Goal: Task Accomplishment & Management: Use online tool/utility

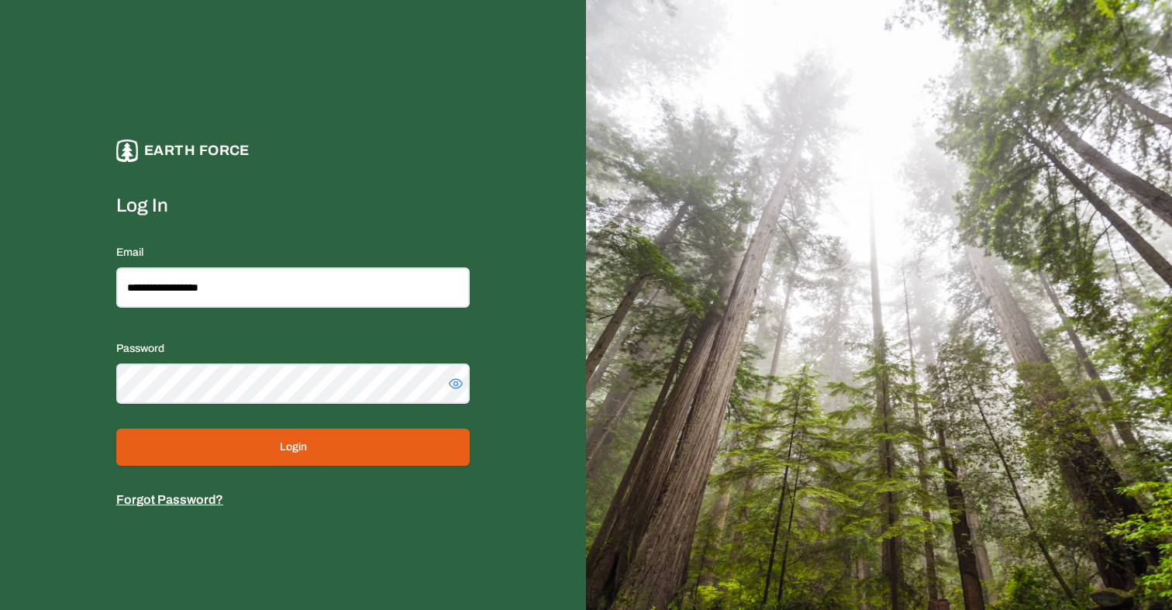
click at [329, 447] on button "Login" at bounding box center [292, 447] width 353 height 37
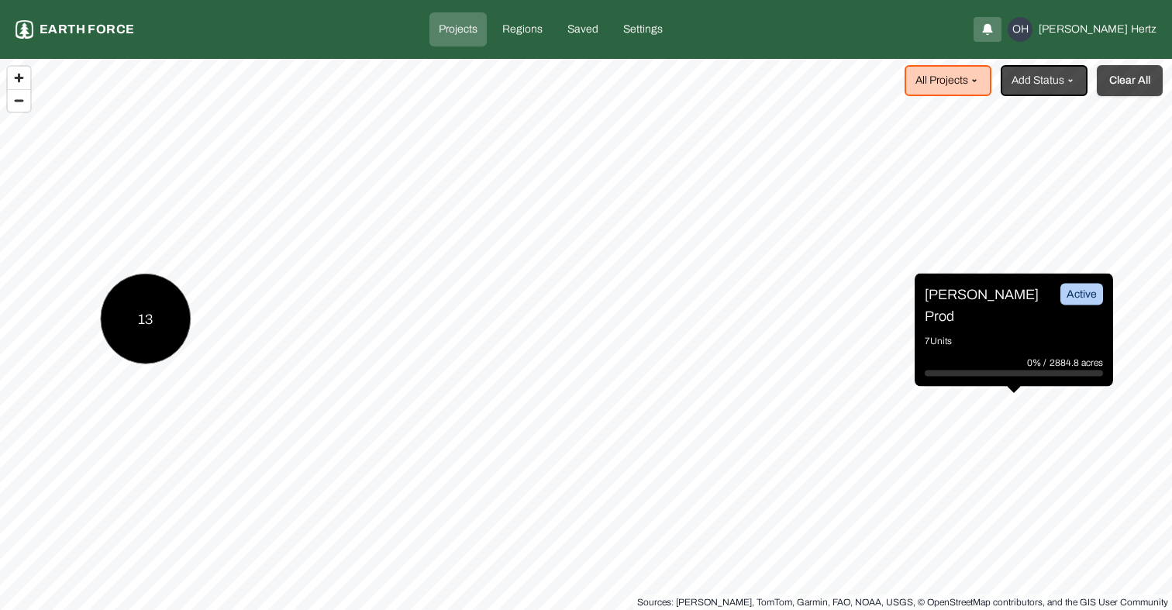
click at [1135, 84] on button "Clear All" at bounding box center [1130, 80] width 66 height 31
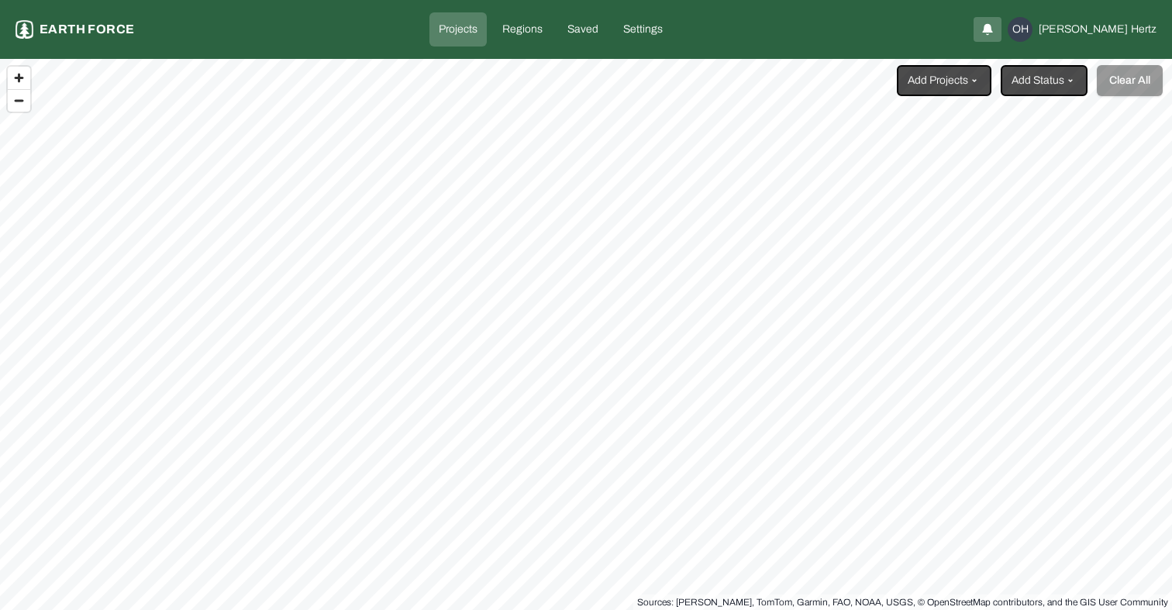
click at [974, 75] on html "Projects Earth force Projects Regions Saved Settings OH [PERSON_NAME] Add Proje…" at bounding box center [586, 305] width 1172 height 610
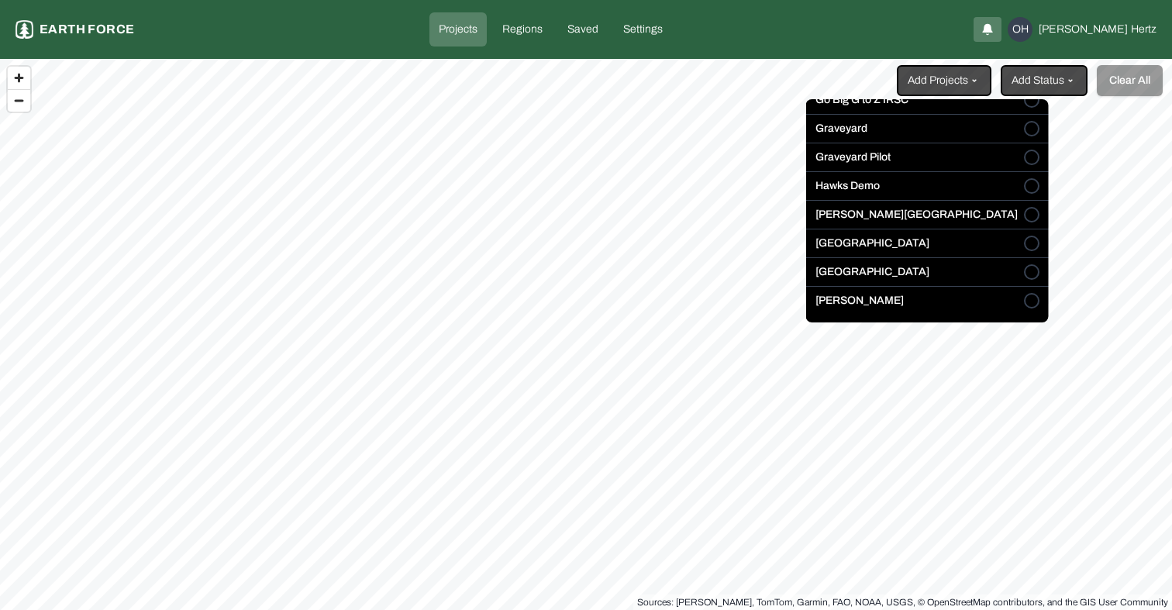
scroll to position [238, 0]
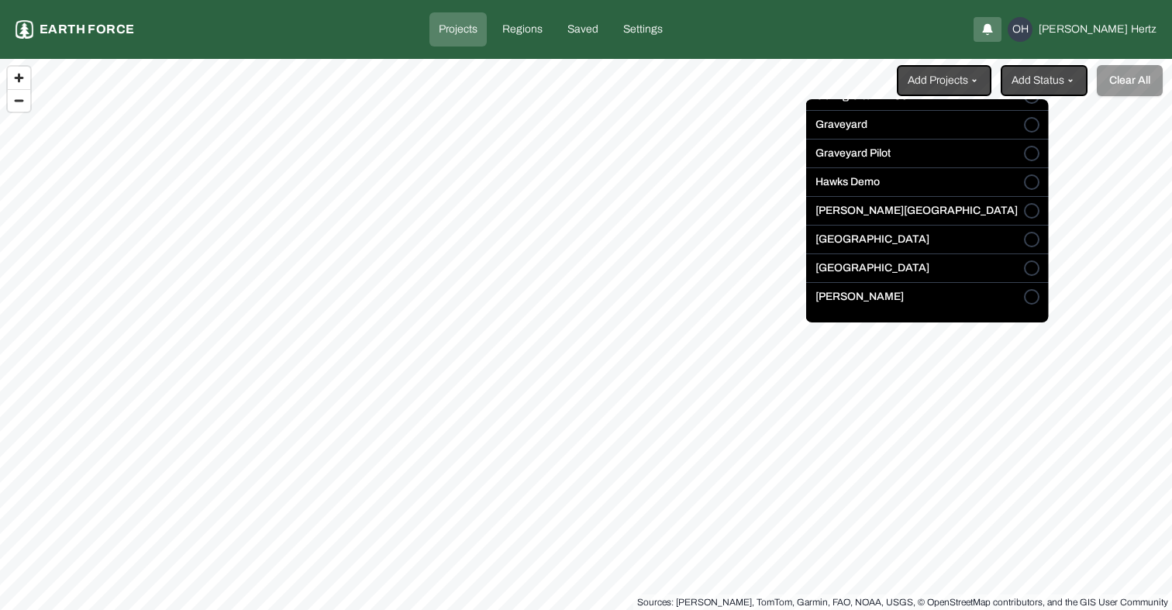
click at [872, 212] on label "[PERSON_NAME][GEOGRAPHIC_DATA]" at bounding box center [916, 210] width 202 height 15
click at [1024, 212] on button "[PERSON_NAME][GEOGRAPHIC_DATA]" at bounding box center [1031, 210] width 15 height 15
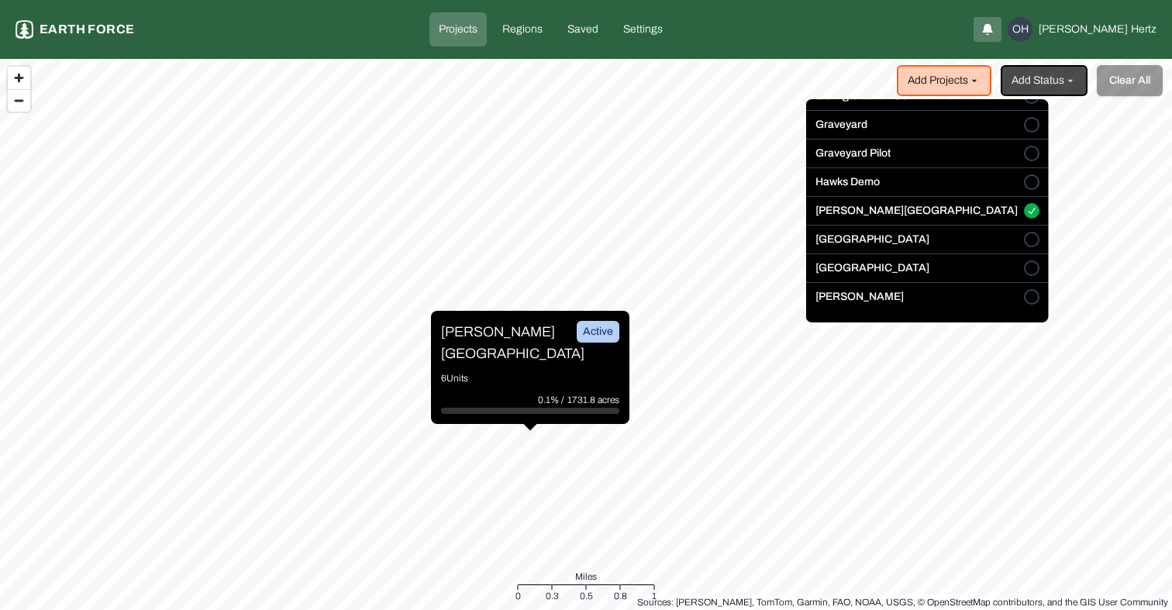
click at [467, 342] on html "Projects Earth force Projects Regions Saved Settings OH [PERSON_NAME] Add Proje…" at bounding box center [586, 305] width 1172 height 610
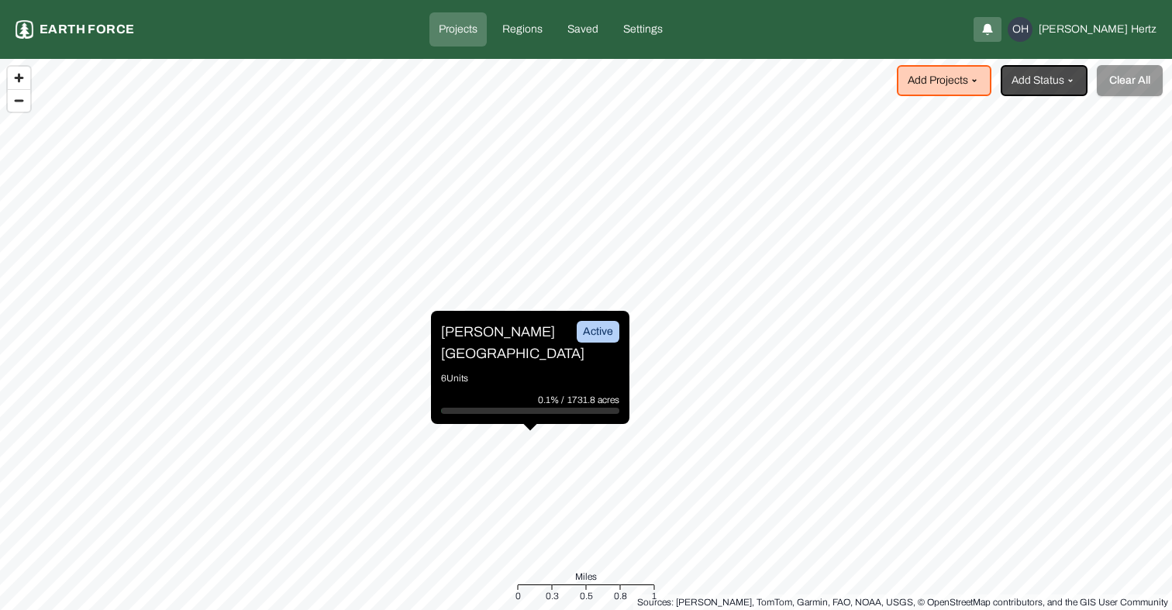
click at [484, 342] on p "[PERSON_NAME][GEOGRAPHIC_DATA]" at bounding box center [499, 342] width 116 height 43
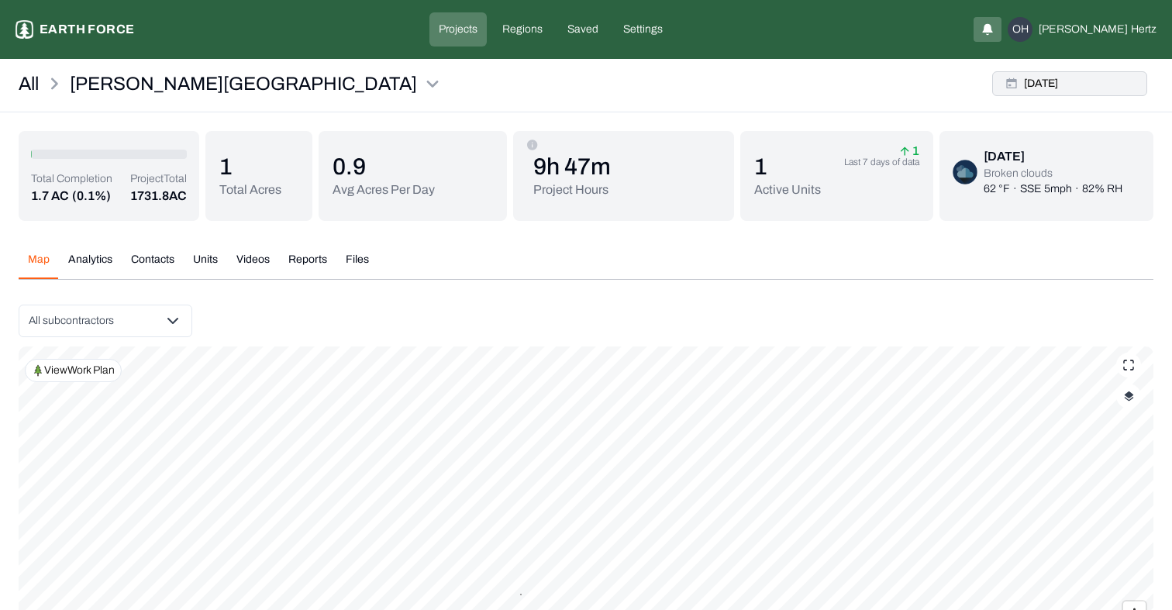
click at [1056, 86] on button "[DATE]" at bounding box center [1069, 83] width 155 height 25
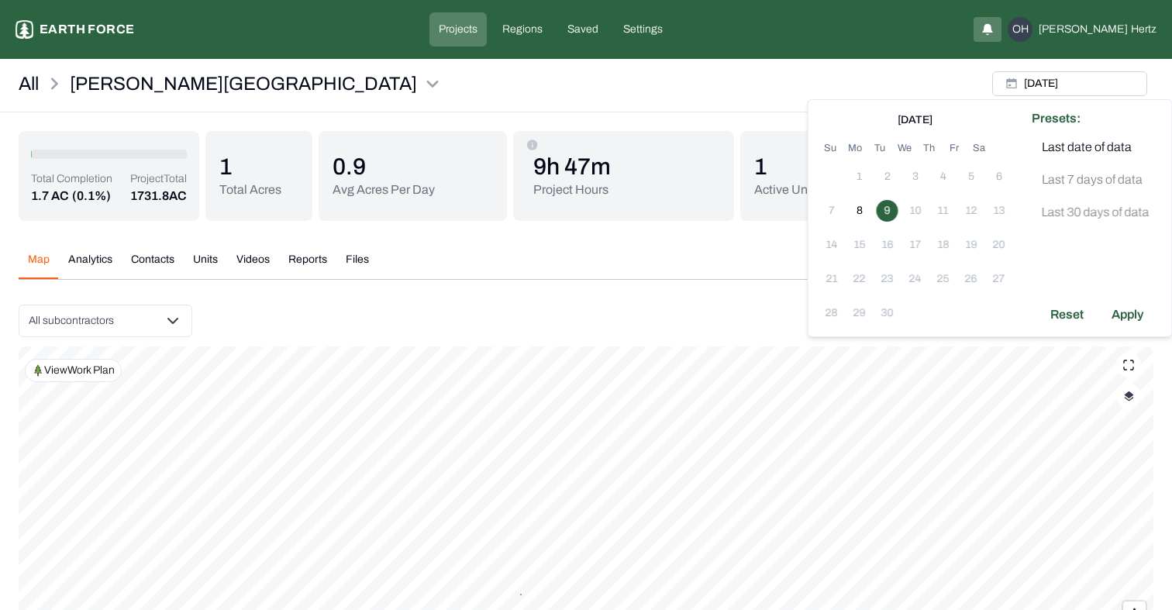
click at [768, 272] on div "Map Analytics Contacts Units Videos Reports Files" at bounding box center [586, 266] width 1135 height 28
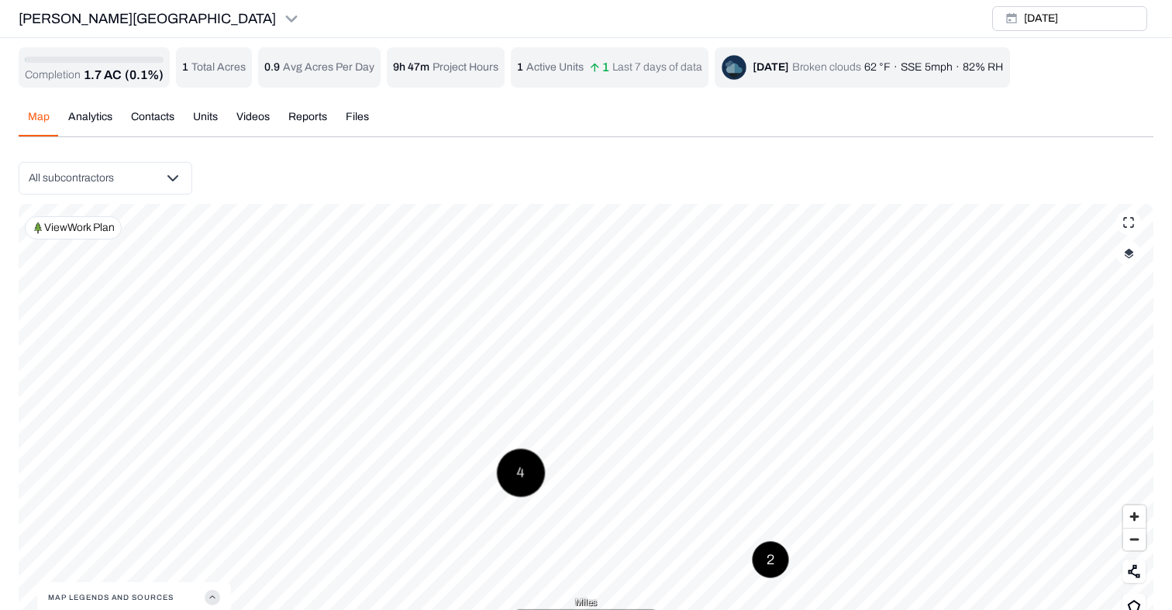
click at [1126, 255] on img "button" at bounding box center [1129, 253] width 10 height 11
click at [1104, 329] on "Project Boundaries" at bounding box center [1114, 325] width 28 height 15
click at [1119, 439] on button "Complete Work Summary" at bounding box center [1114, 439] width 28 height 15
click at [1124, 253] on img "button" at bounding box center [1129, 253] width 10 height 11
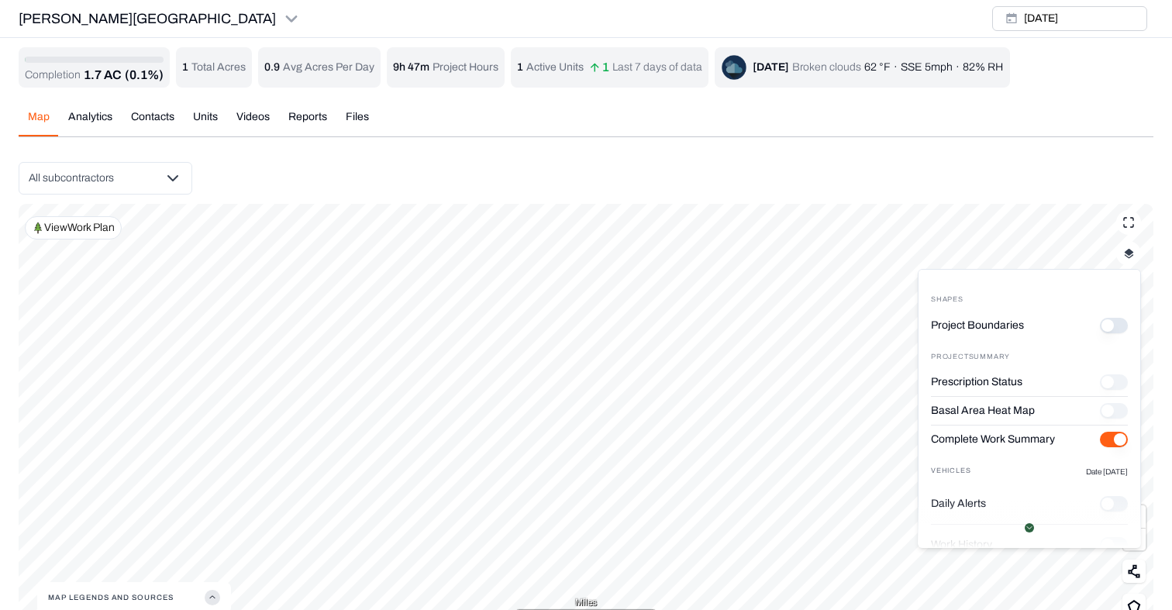
click at [1119, 326] on "Project Boundaries" at bounding box center [1114, 325] width 28 height 15
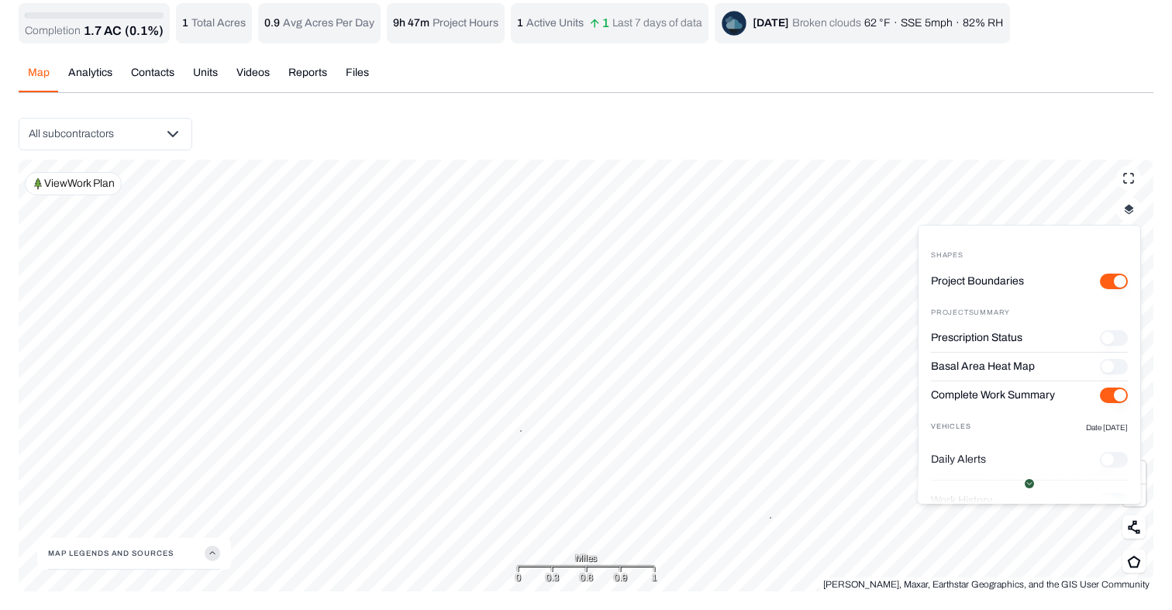
scroll to position [44, 0]
click at [248, 75] on div "Completion 1.7 AC (0.1%) 1 Total Acres 0.9 Avg Acres Per Day 9h 47m Project Hou…" at bounding box center [586, 297] width 1135 height 588
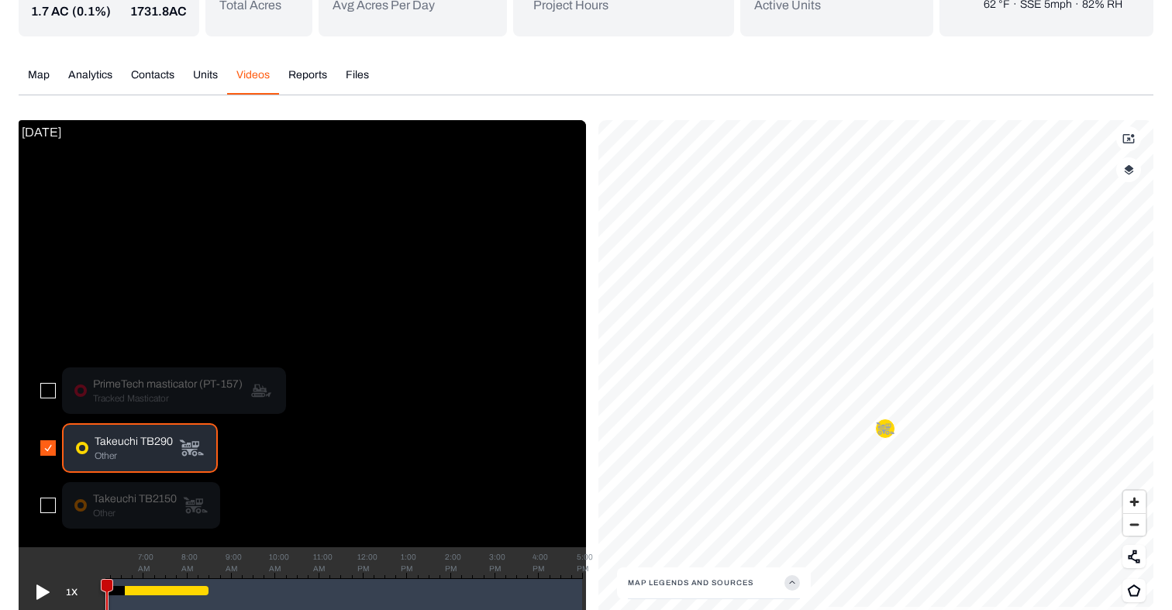
scroll to position [214, 0]
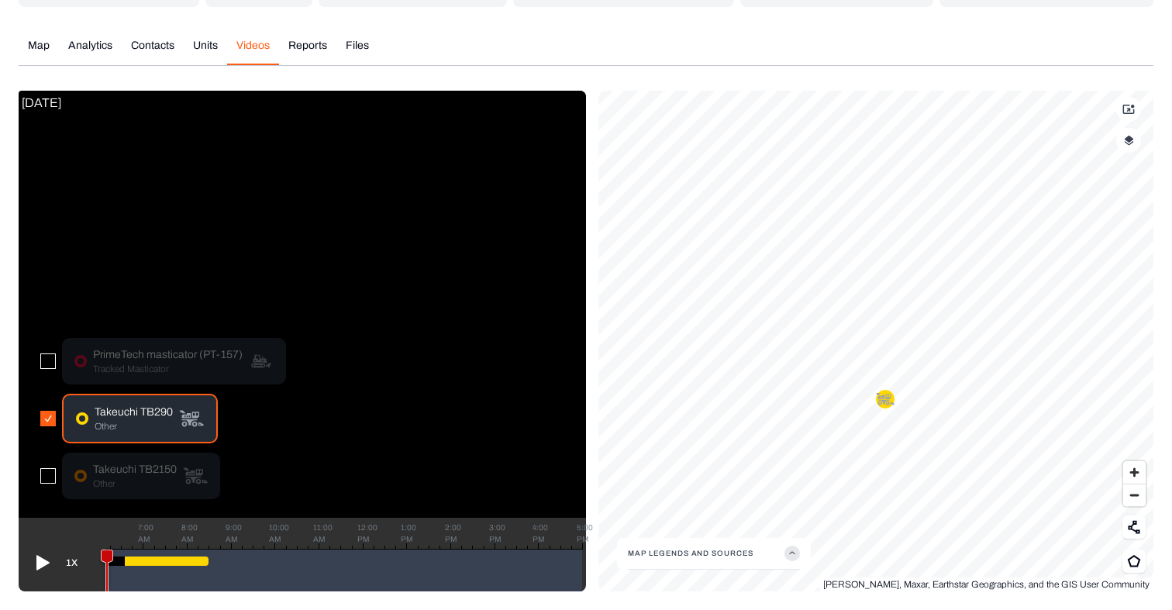
click at [46, 475] on button "button" at bounding box center [47, 475] width 15 height 15
click at [46, 360] on button "button" at bounding box center [47, 360] width 15 height 15
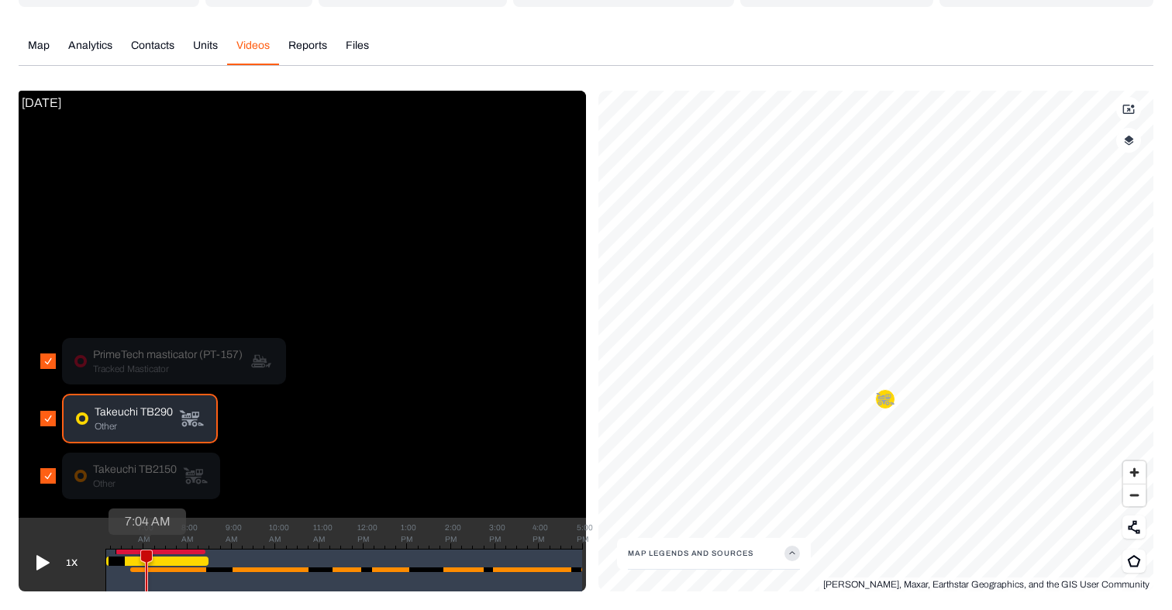
drag, startPoint x: 108, startPoint y: 557, endPoint x: 145, endPoint y: 548, distance: 37.6
click at [145, 549] on icon at bounding box center [146, 577] width 19 height 57
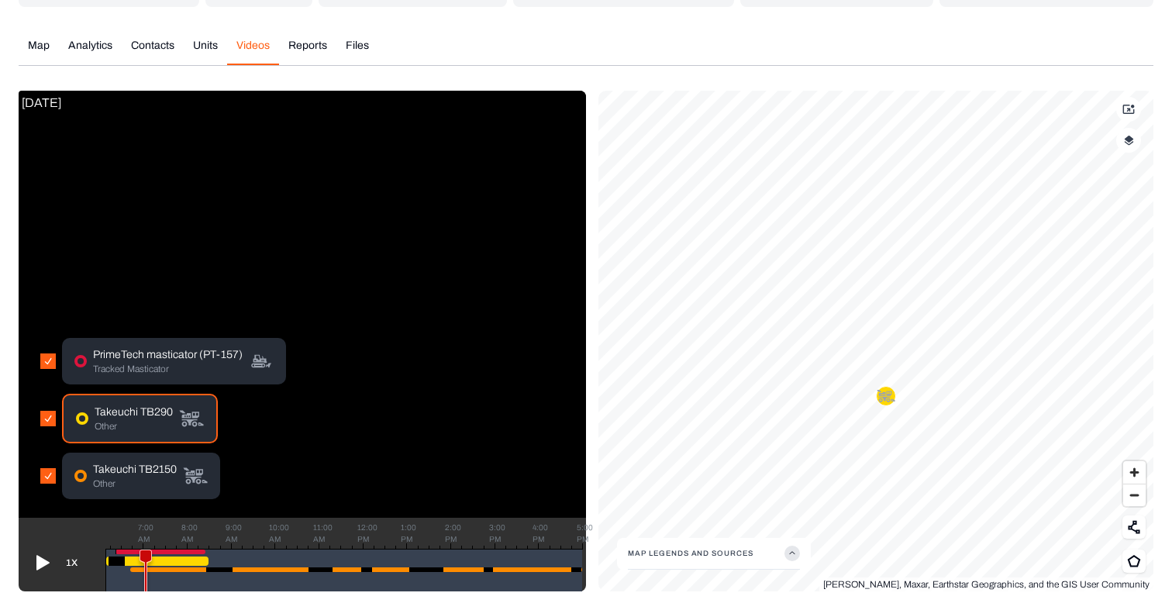
click at [161, 357] on p "PrimeTech masticator (PT-157)" at bounding box center [168, 354] width 150 height 15
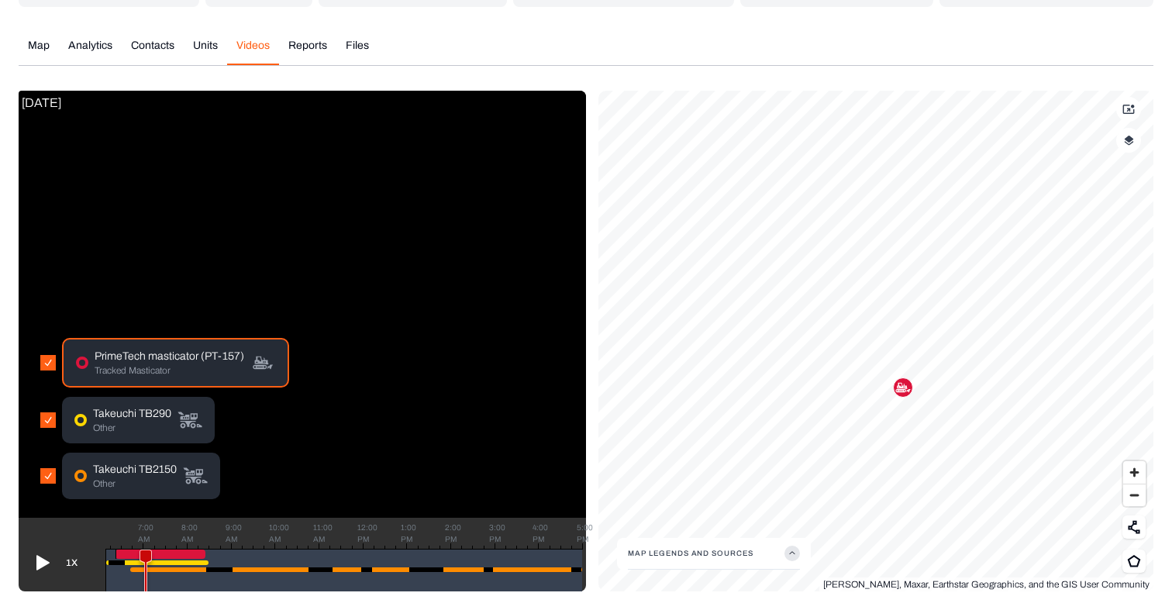
click at [137, 418] on p "Takeuchi TB290" at bounding box center [132, 413] width 78 height 15
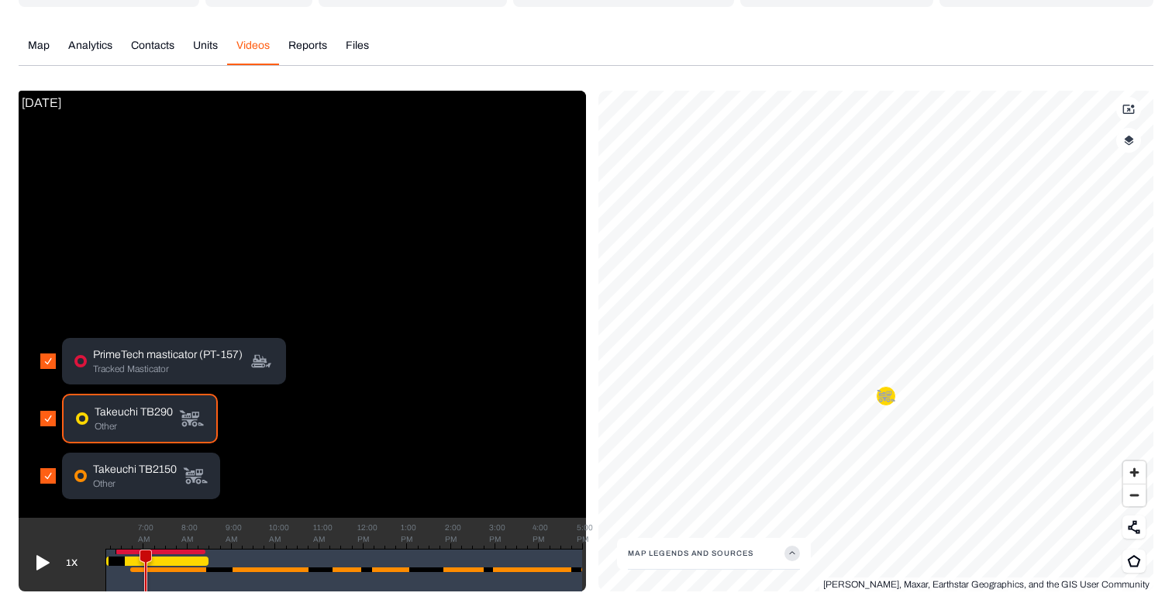
click at [126, 474] on p "Takeuchi TB2150" at bounding box center [135, 469] width 84 height 15
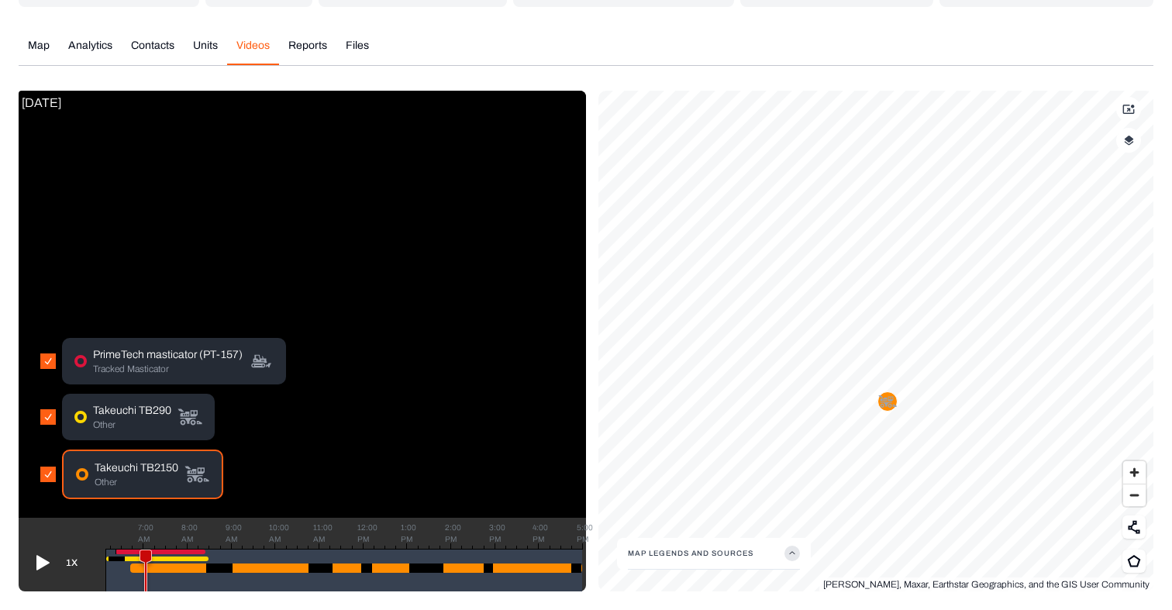
click at [44, 563] on icon at bounding box center [42, 563] width 13 height 15
click at [44, 563] on icon at bounding box center [41, 562] width 12 height 15
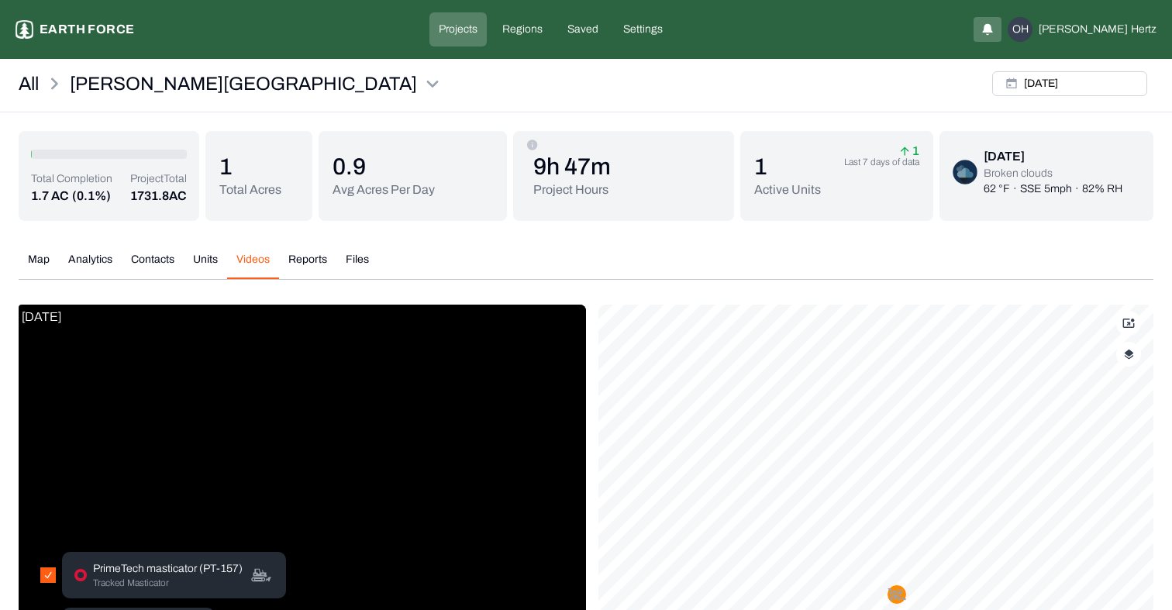
click at [317, 260] on button "Reports" at bounding box center [307, 265] width 57 height 27
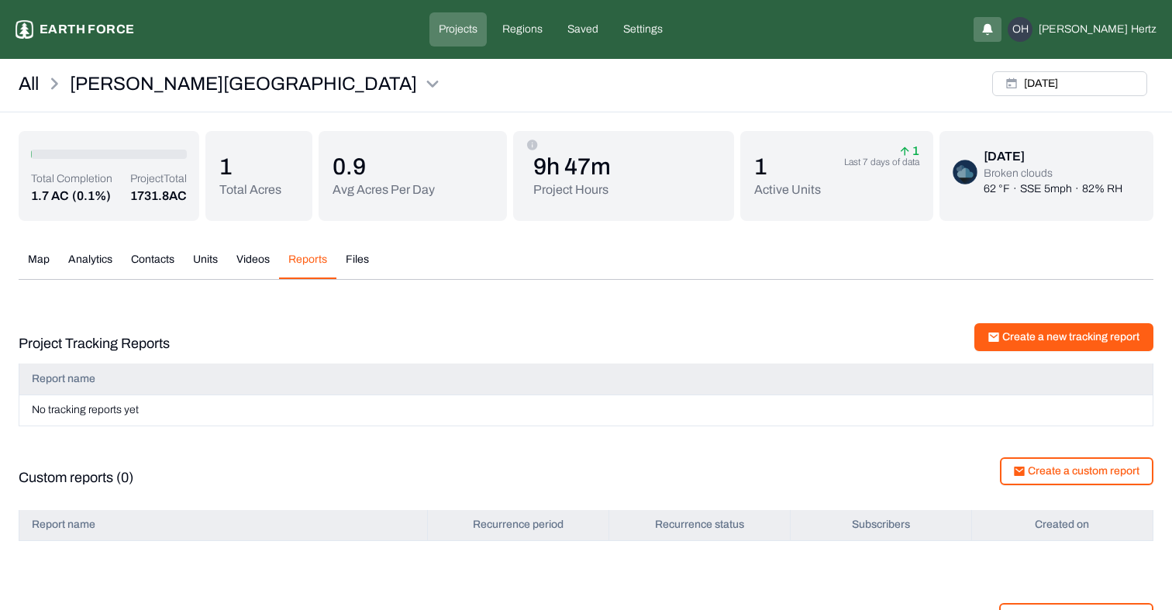
click at [1045, 337] on button "Create a new tracking report" at bounding box center [1063, 337] width 179 height 28
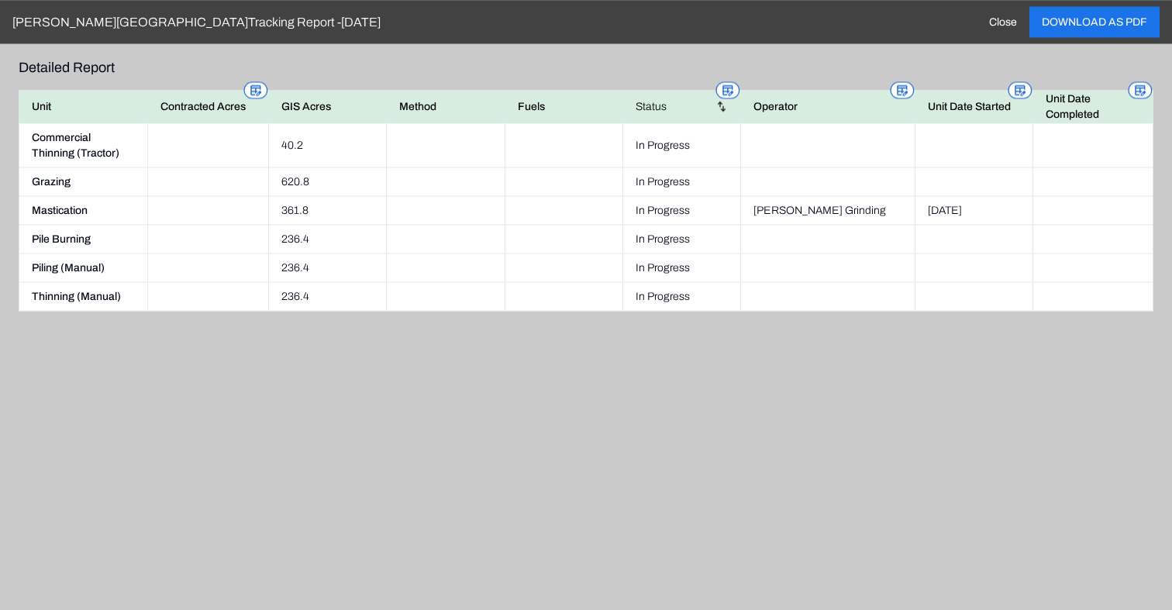
click at [1016, 91] on rect at bounding box center [1019, 90] width 23 height 16
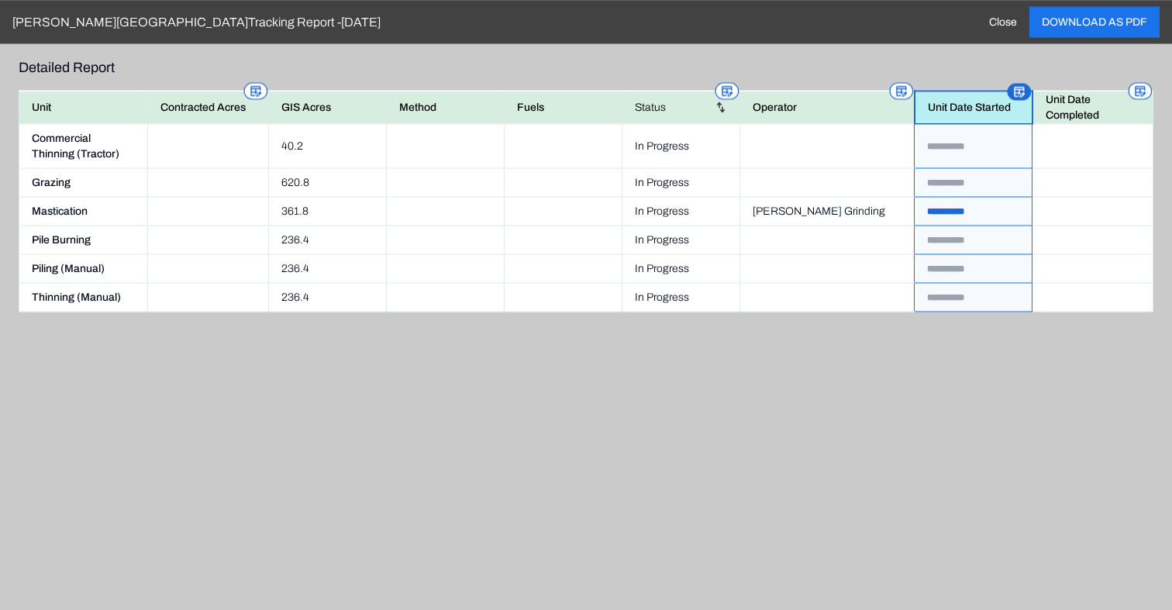
click at [1018, 90] on rect at bounding box center [1018, 92] width 23 height 16
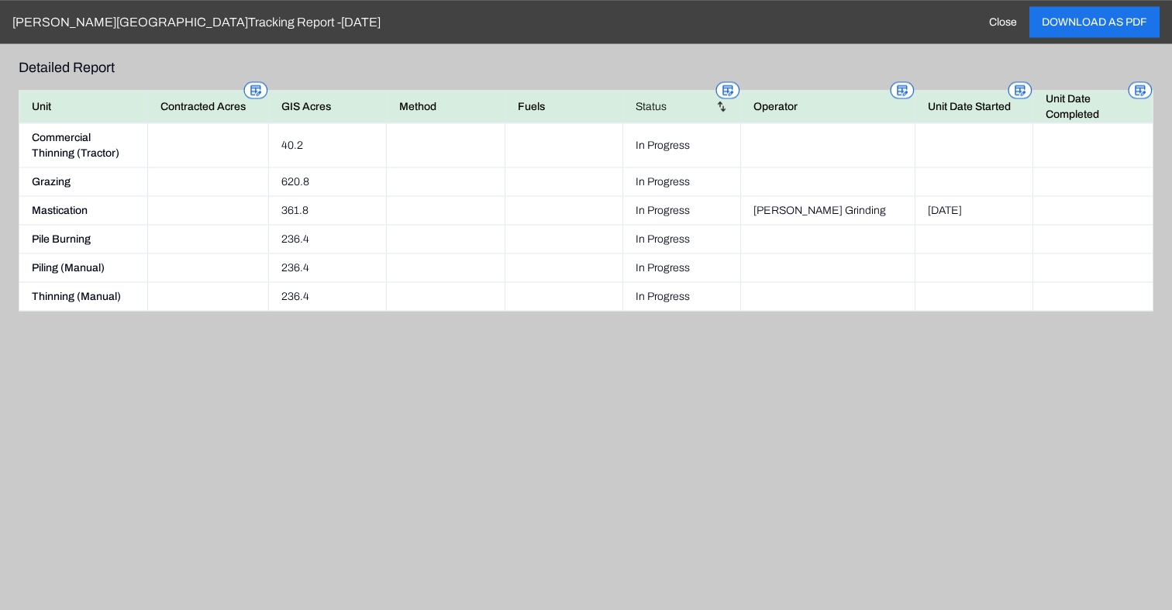
click at [897, 89] on icon at bounding box center [902, 89] width 11 height 11
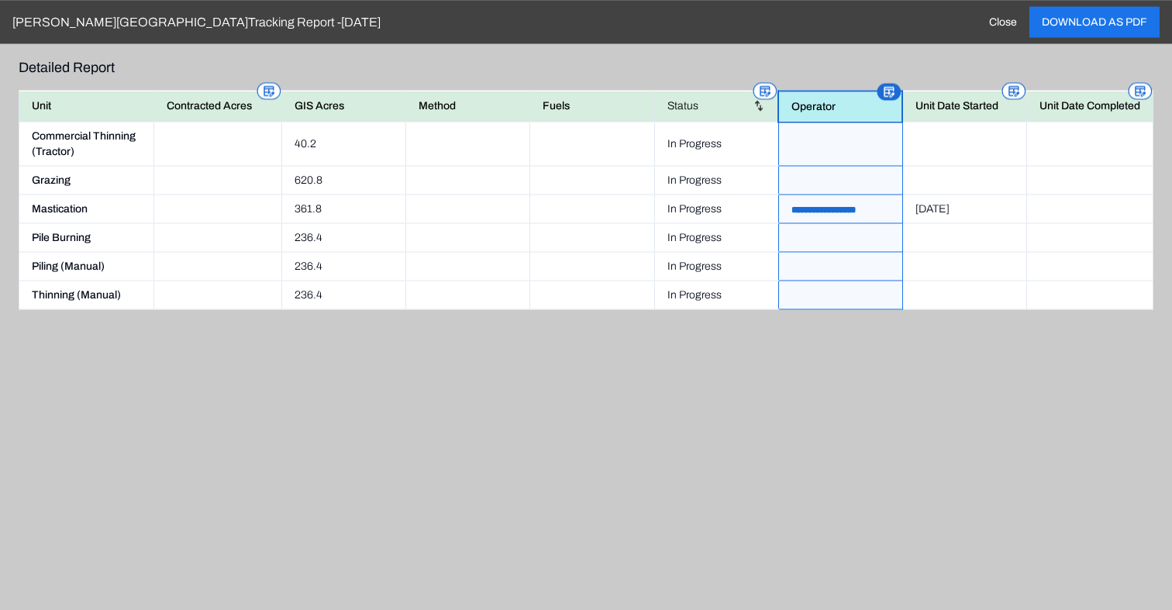
click at [888, 89] on icon at bounding box center [888, 91] width 11 height 11
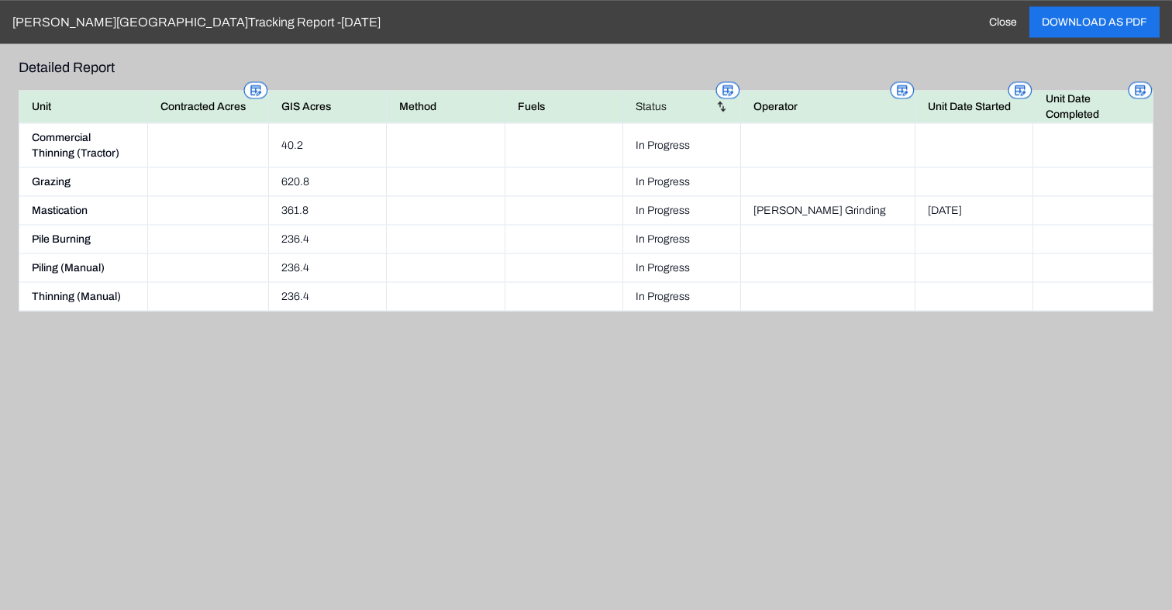
click at [1008, 19] on button "Close" at bounding box center [1002, 21] width 53 height 31
